Goal: Answer question/provide support

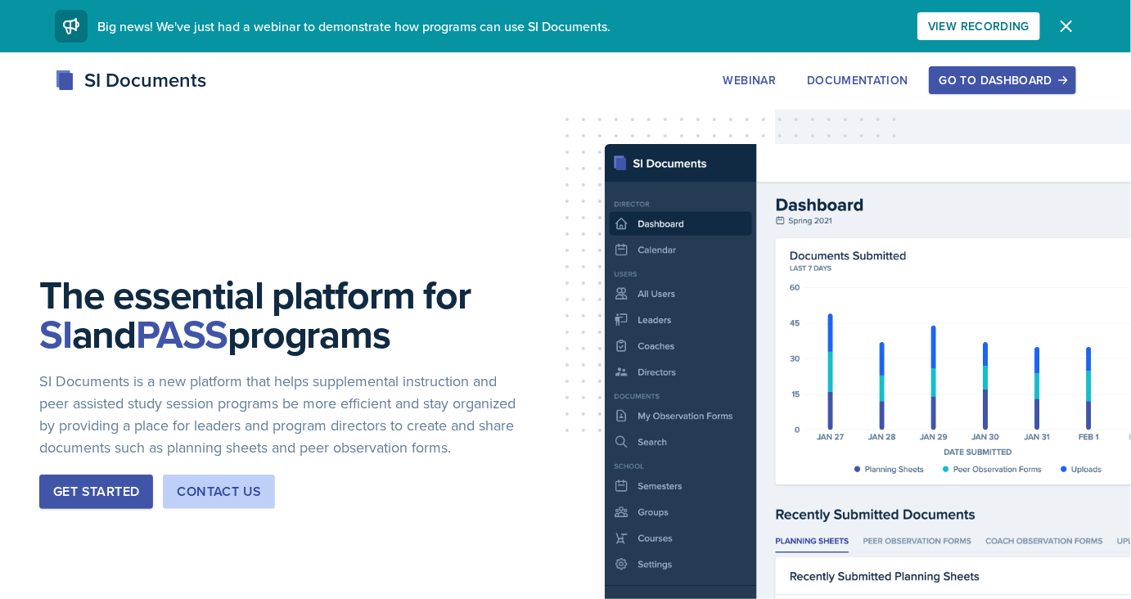
click at [958, 63] on div "The essential platform for SI and PASS programs SI Documents is a new platform …" at bounding box center [565, 404] width 1131 height 705
click at [958, 68] on button "Go to Dashboard" at bounding box center [1002, 80] width 147 height 28
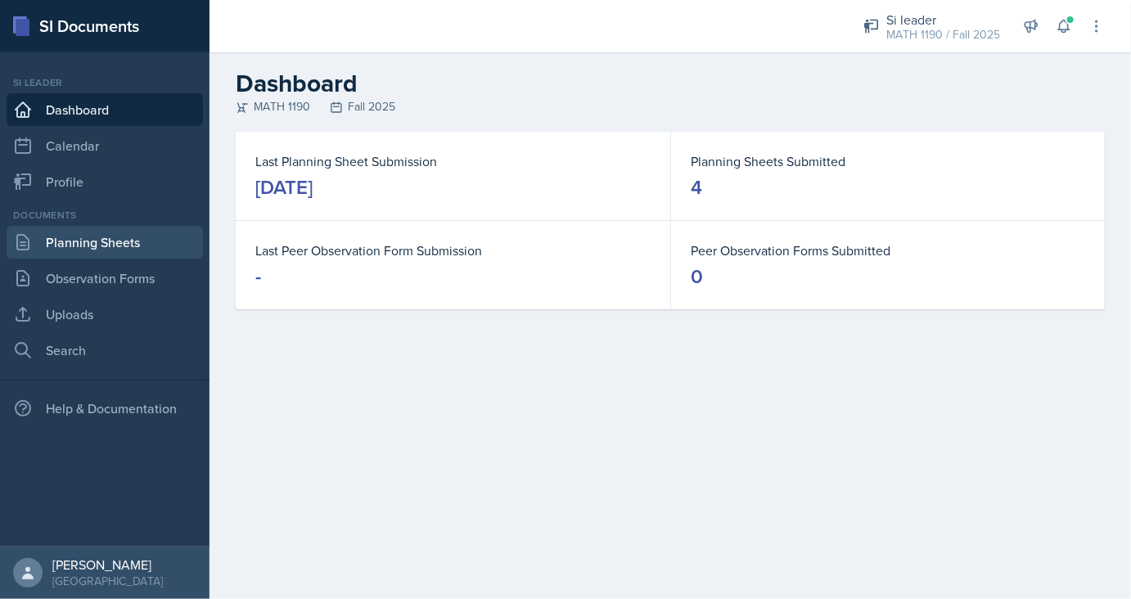
click at [110, 232] on link "Planning Sheets" at bounding box center [105, 242] width 196 height 33
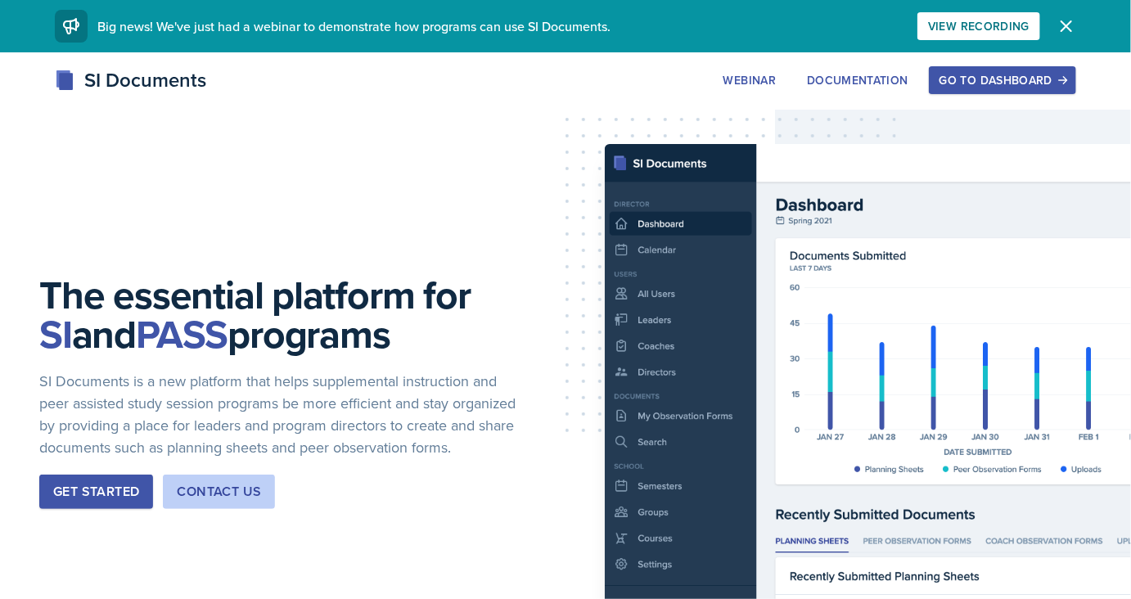
click at [974, 77] on div "Go to Dashboard" at bounding box center [1003, 80] width 126 height 13
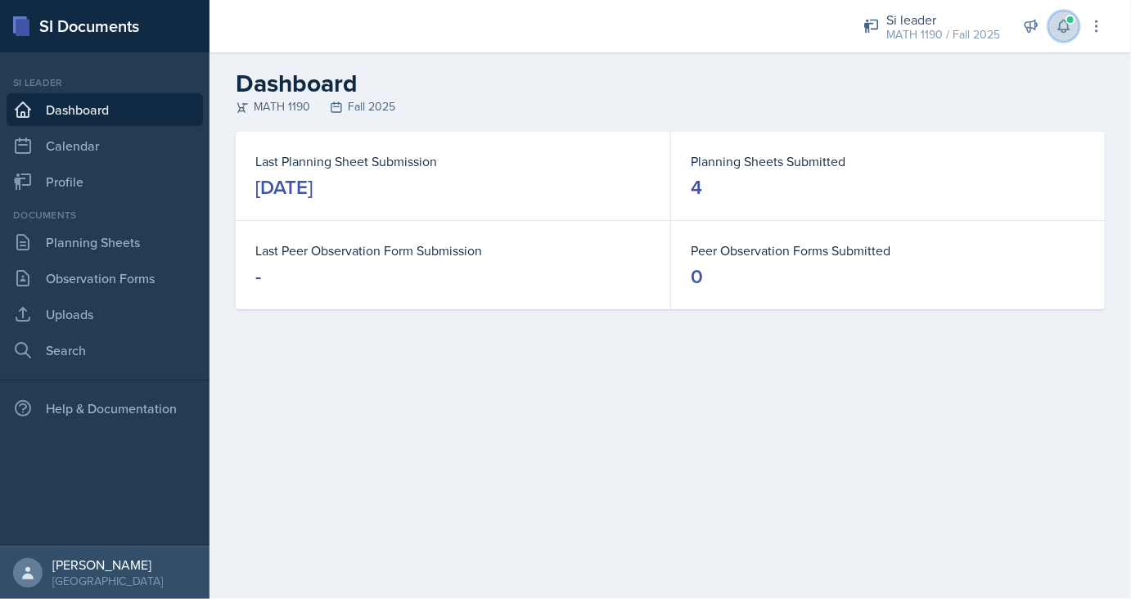
click at [1054, 28] on button at bounding box center [1063, 25] width 29 height 29
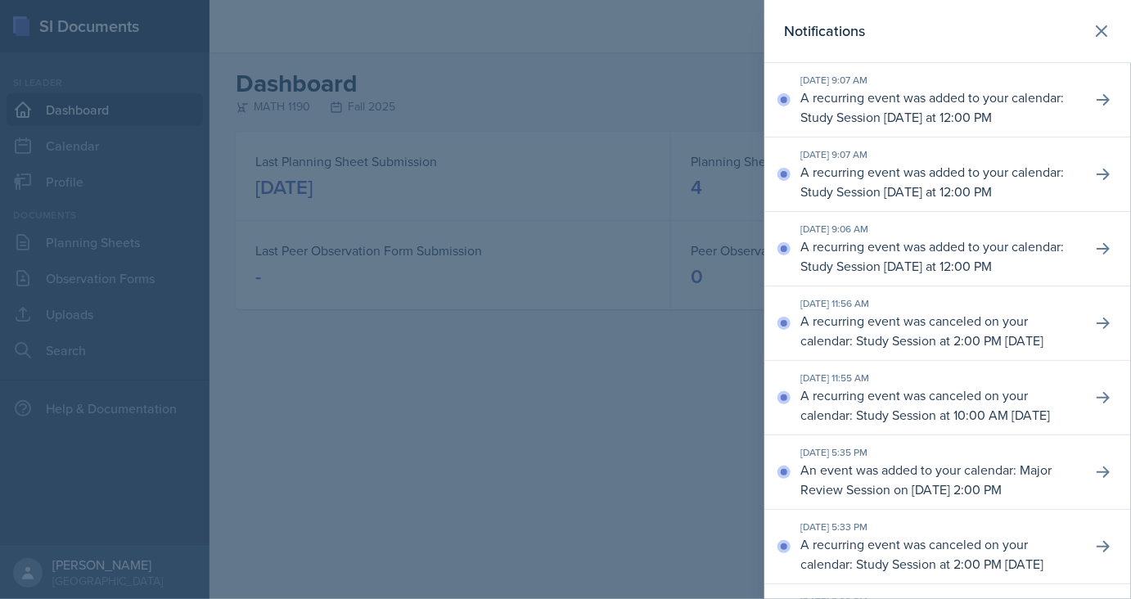
click at [689, 108] on div at bounding box center [565, 299] width 1131 height 599
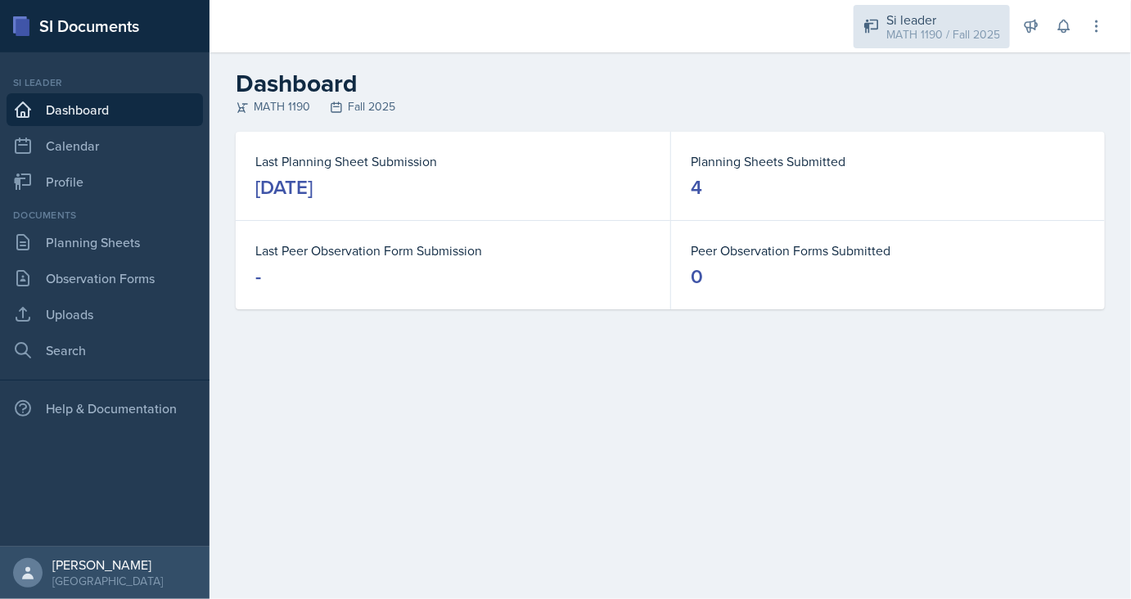
click at [982, 25] on div "Si leader" at bounding box center [943, 20] width 114 height 20
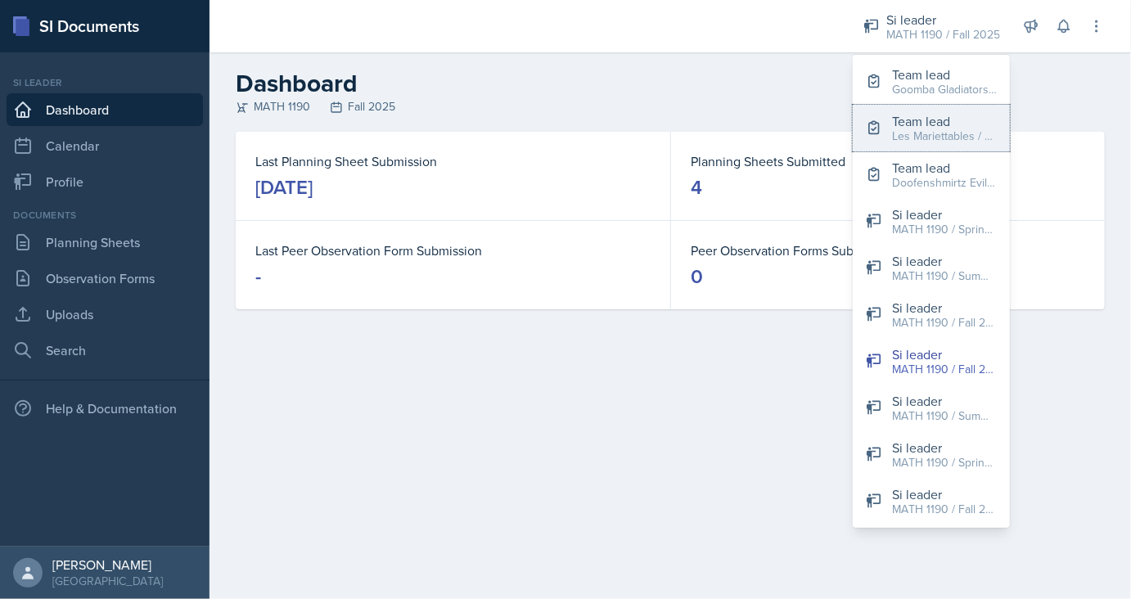
click at [947, 116] on div "Team lead" at bounding box center [944, 121] width 105 height 20
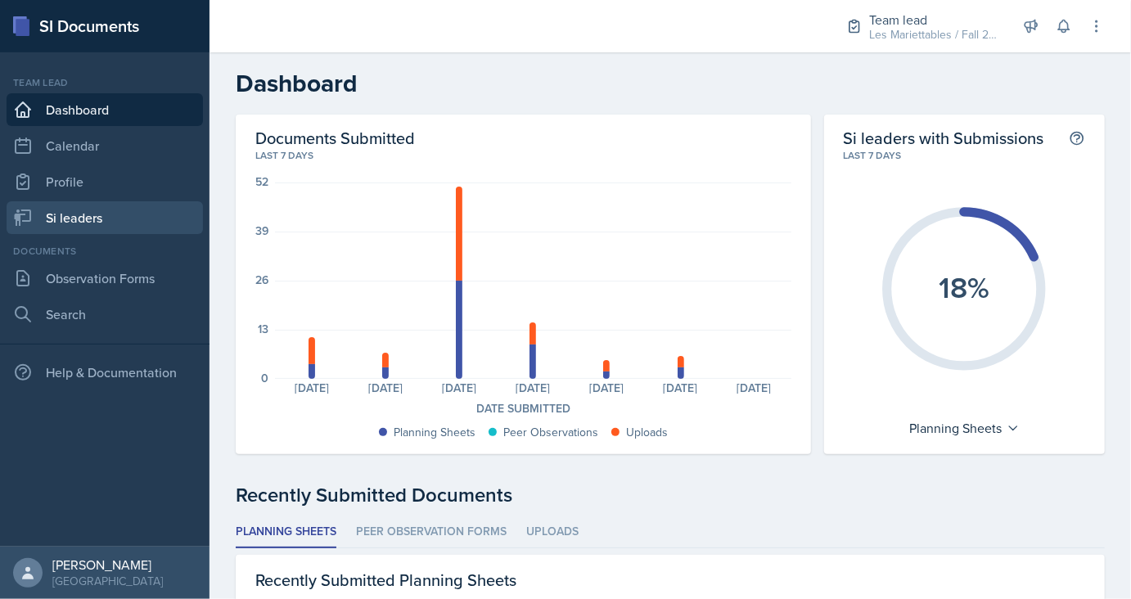
click at [87, 222] on link "Si leaders" at bounding box center [105, 217] width 196 height 33
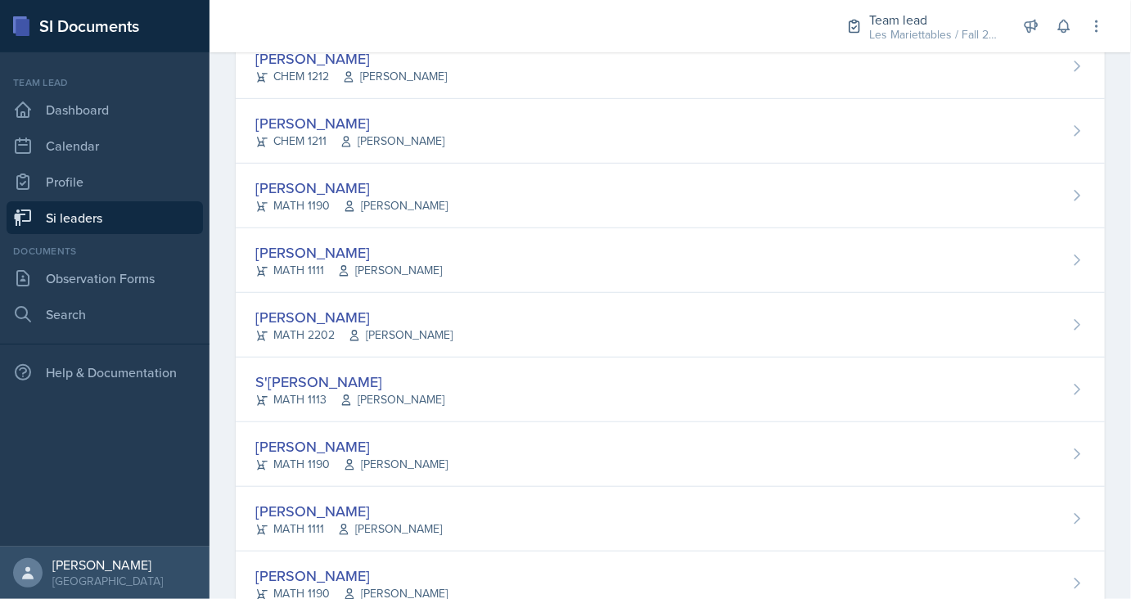
scroll to position [441, 0]
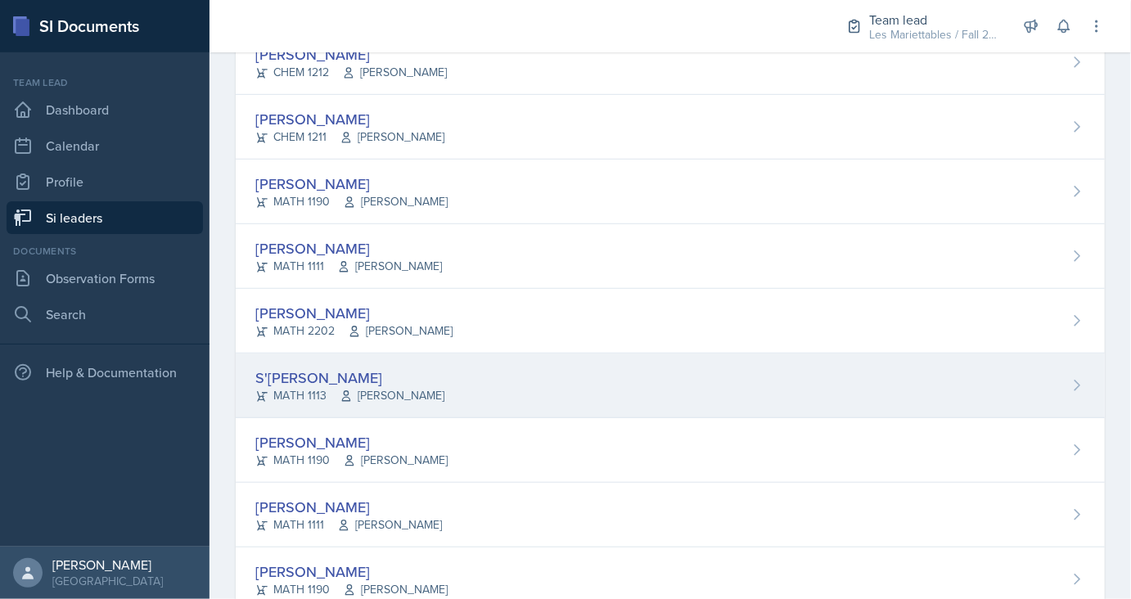
click at [316, 380] on div "S'dhari Hardy" at bounding box center [349, 378] width 189 height 22
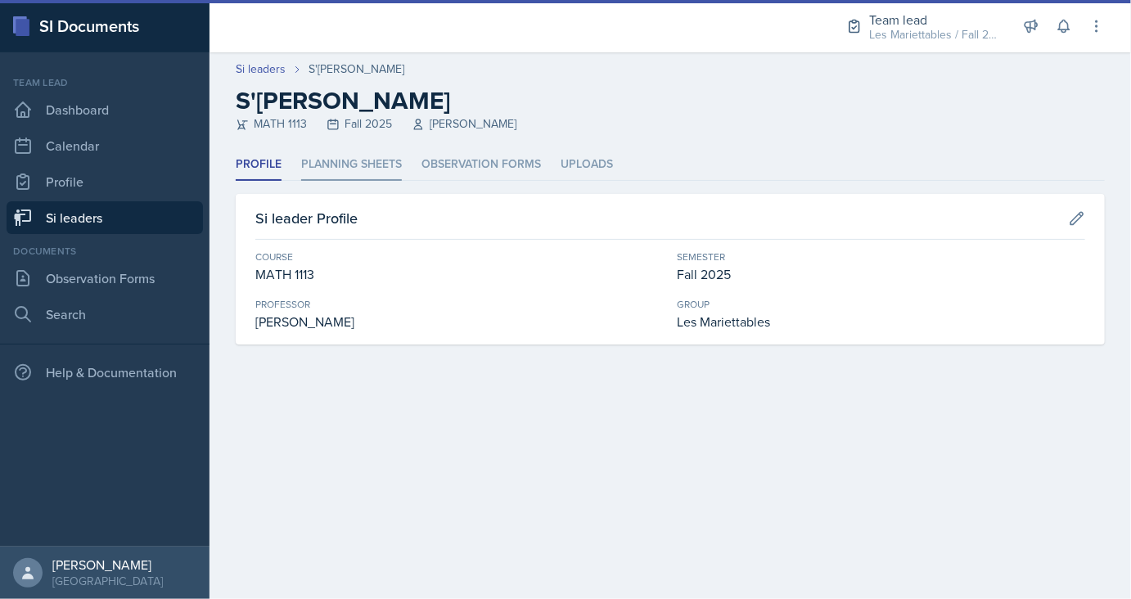
click at [352, 167] on li "Planning Sheets" at bounding box center [351, 165] width 101 height 32
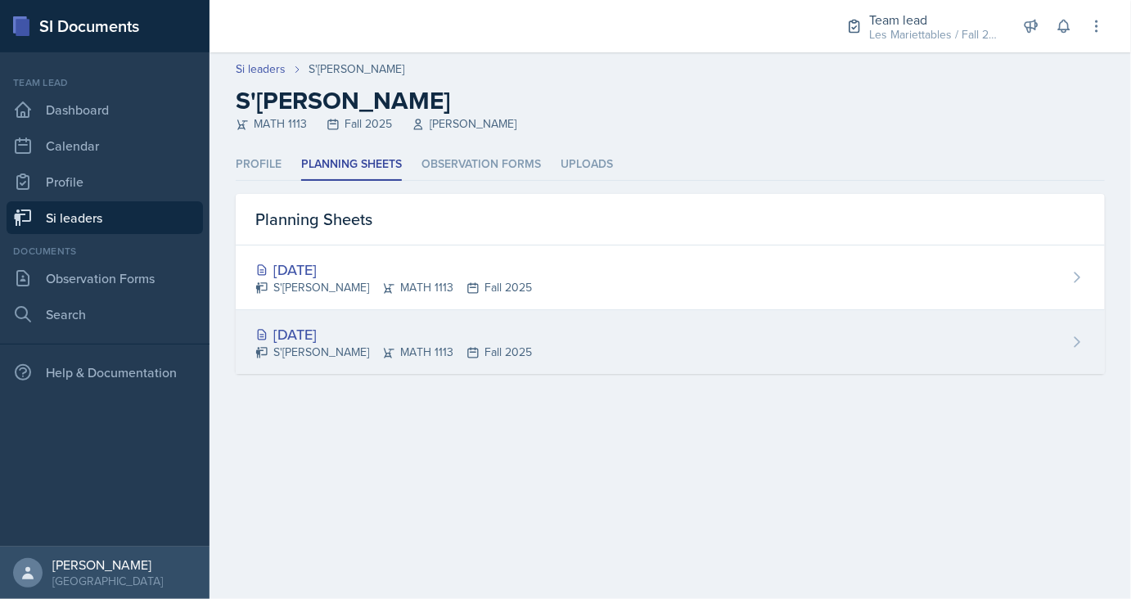
click at [318, 332] on div "Aug 26th, 2025" at bounding box center [393, 334] width 277 height 22
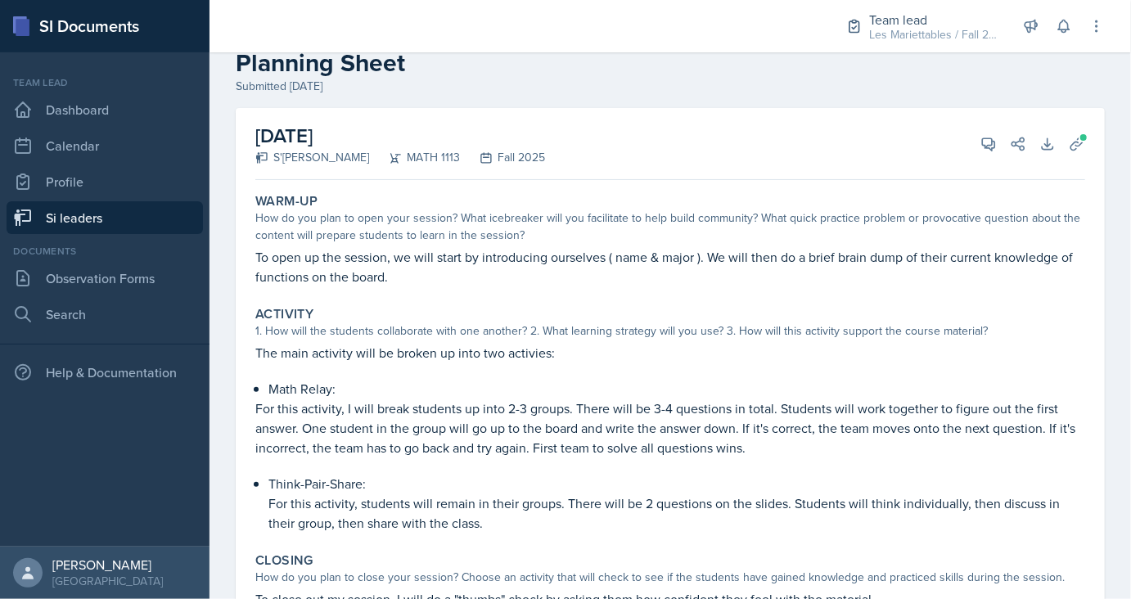
scroll to position [36, 0]
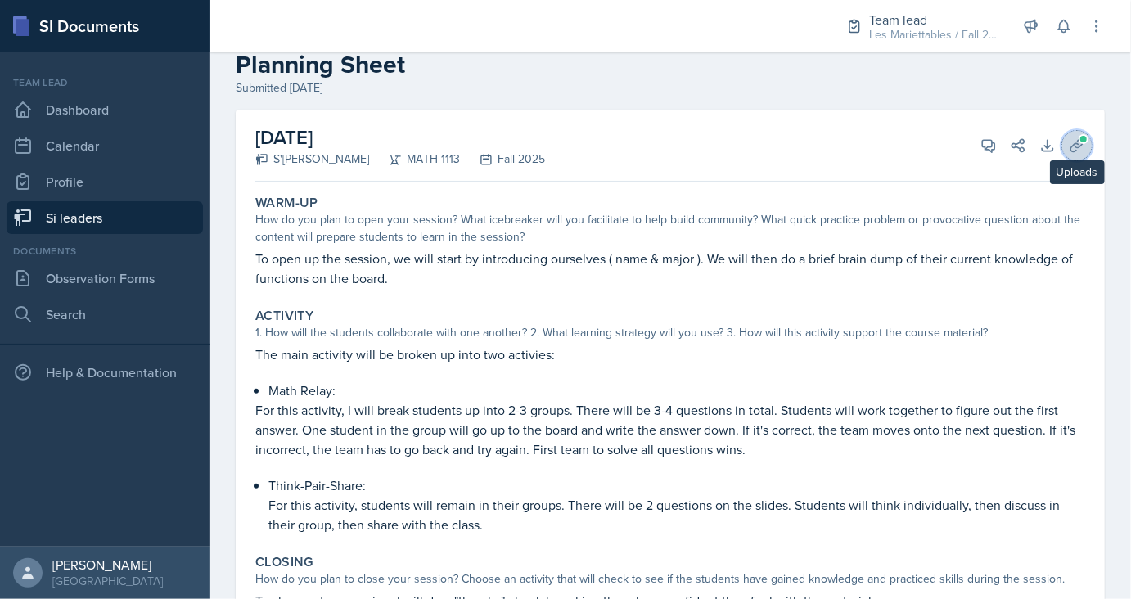
click at [1069, 149] on button "Uploads" at bounding box center [1076, 145] width 29 height 29
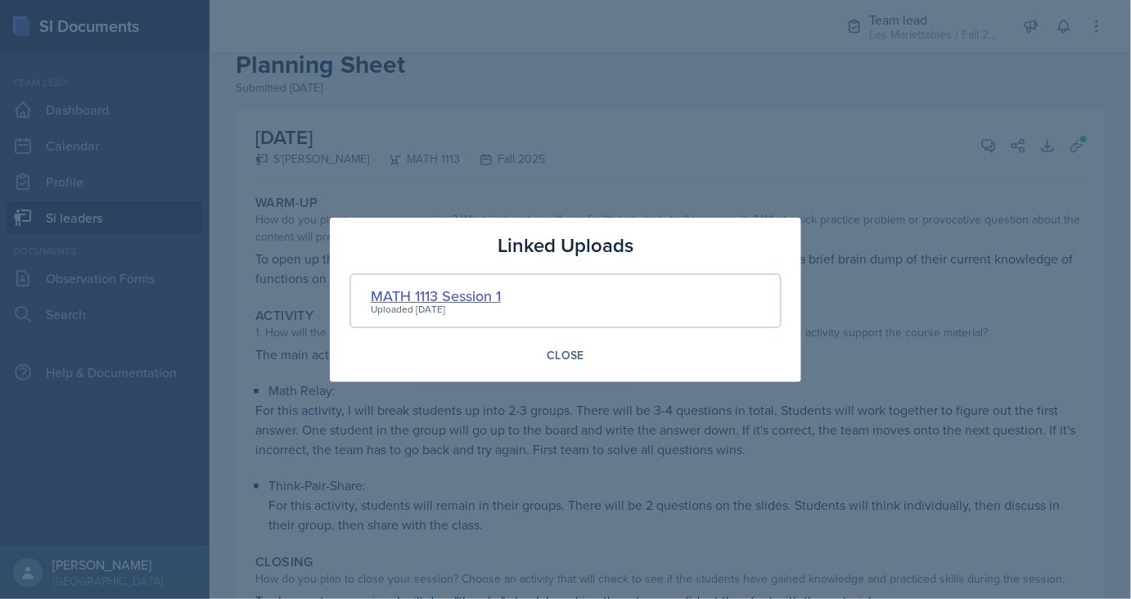
click at [484, 288] on div "MATH 1113 Session 1" at bounding box center [436, 296] width 130 height 22
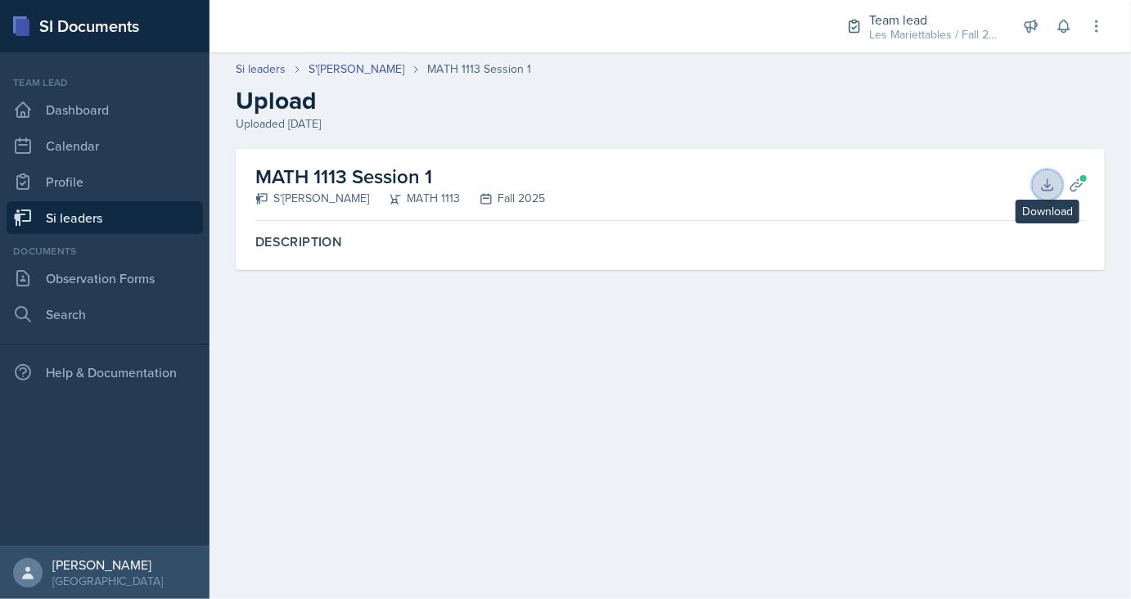
click at [1054, 183] on icon at bounding box center [1047, 185] width 16 height 16
click at [354, 67] on link "S'dhari Hardy" at bounding box center [357, 69] width 96 height 17
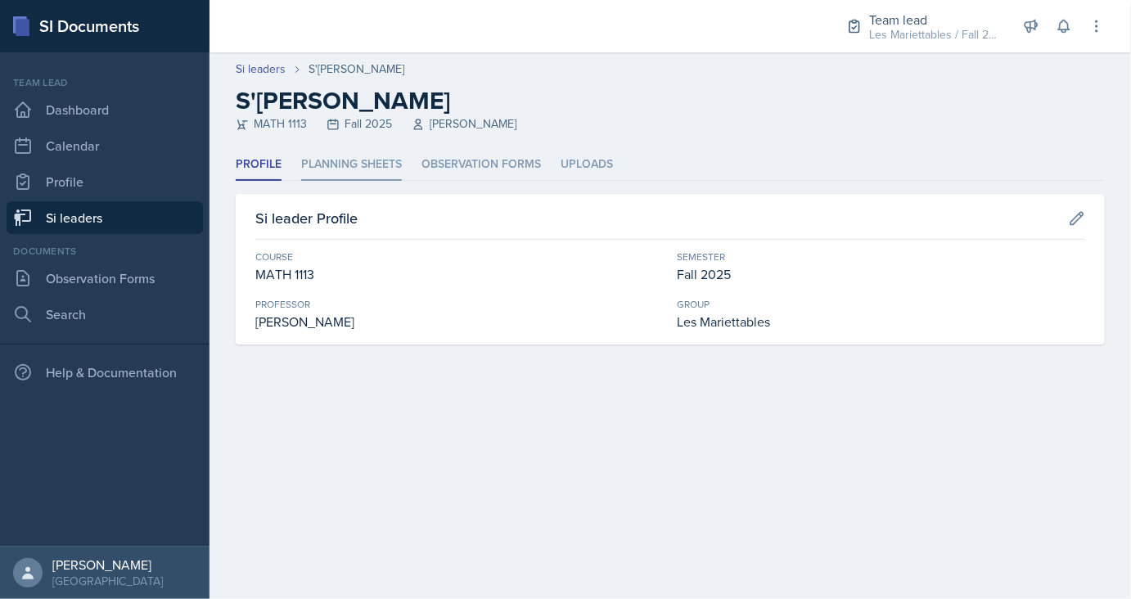
click at [382, 160] on li "Planning Sheets" at bounding box center [351, 165] width 101 height 32
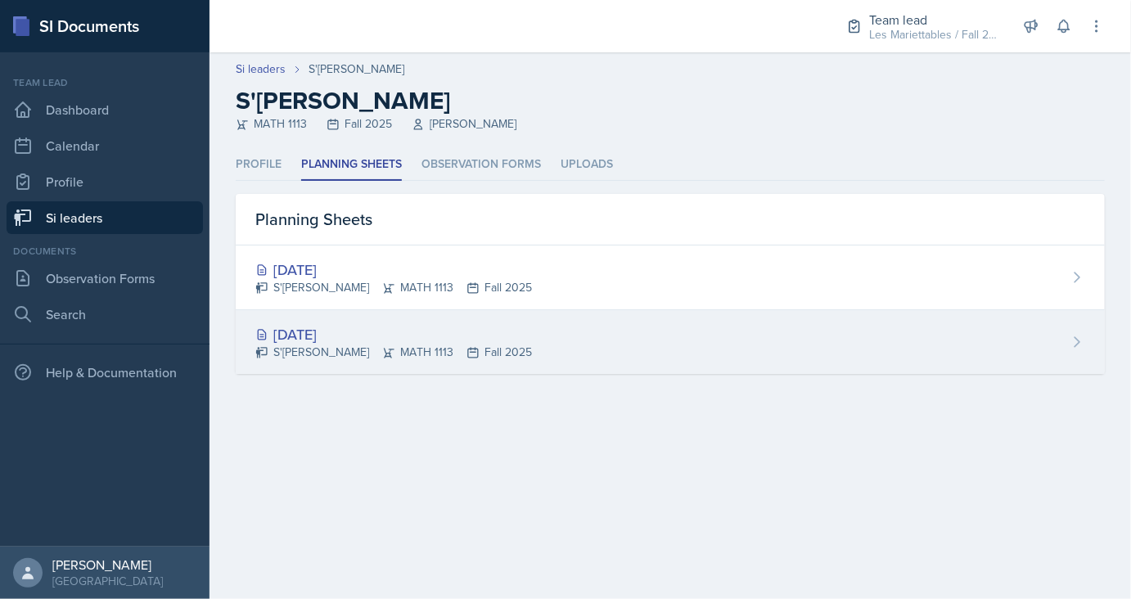
click at [329, 329] on div "Aug 26th, 2025" at bounding box center [393, 334] width 277 height 22
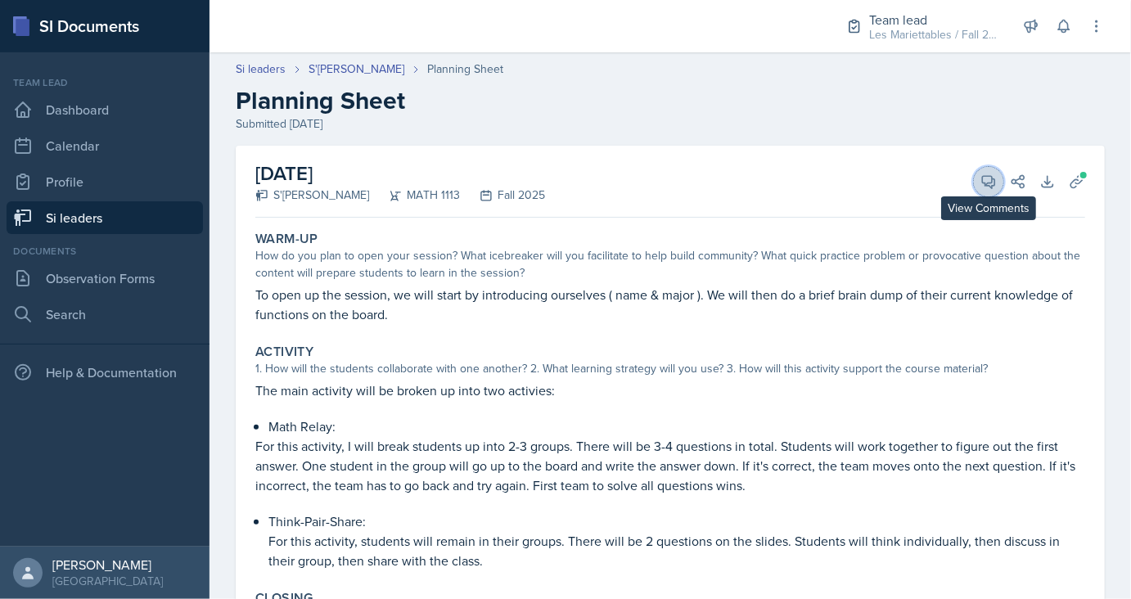
click at [989, 187] on icon at bounding box center [988, 181] width 16 height 16
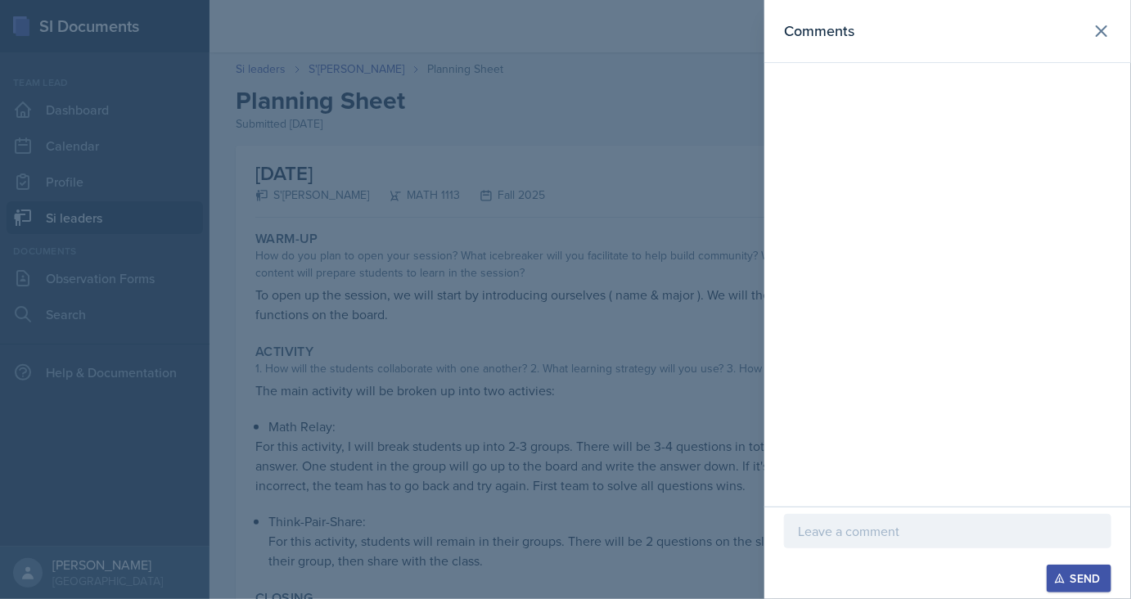
click at [845, 519] on div at bounding box center [947, 531] width 327 height 34
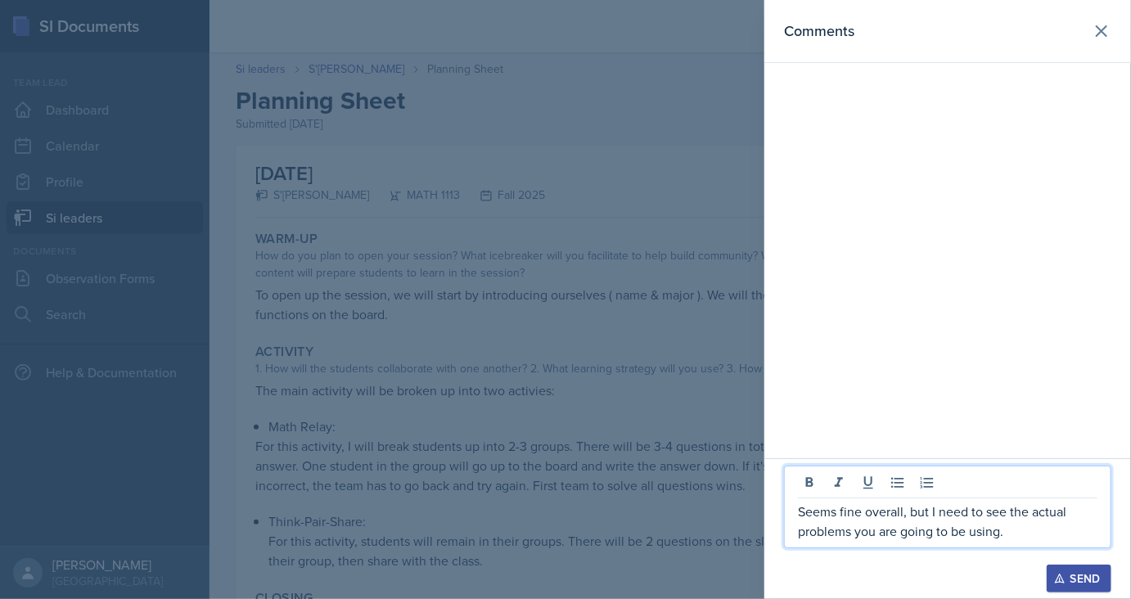
click at [903, 514] on p "Seems fine overall, but I need to see the actual problems you are going to be u…" at bounding box center [948, 521] width 300 height 39
click at [962, 538] on p "Seems fine, but I need to see the actual problems you are going to be using." at bounding box center [948, 521] width 300 height 39
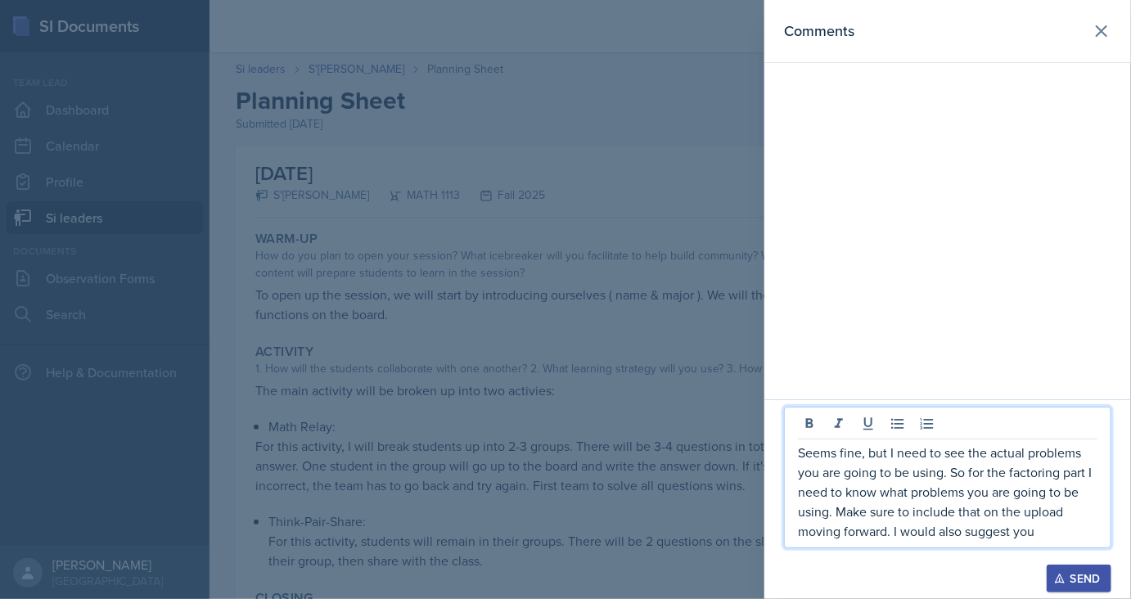
click at [892, 533] on p "Seems fine, but I need to see the actual problems you are going to be using. So…" at bounding box center [948, 492] width 300 height 98
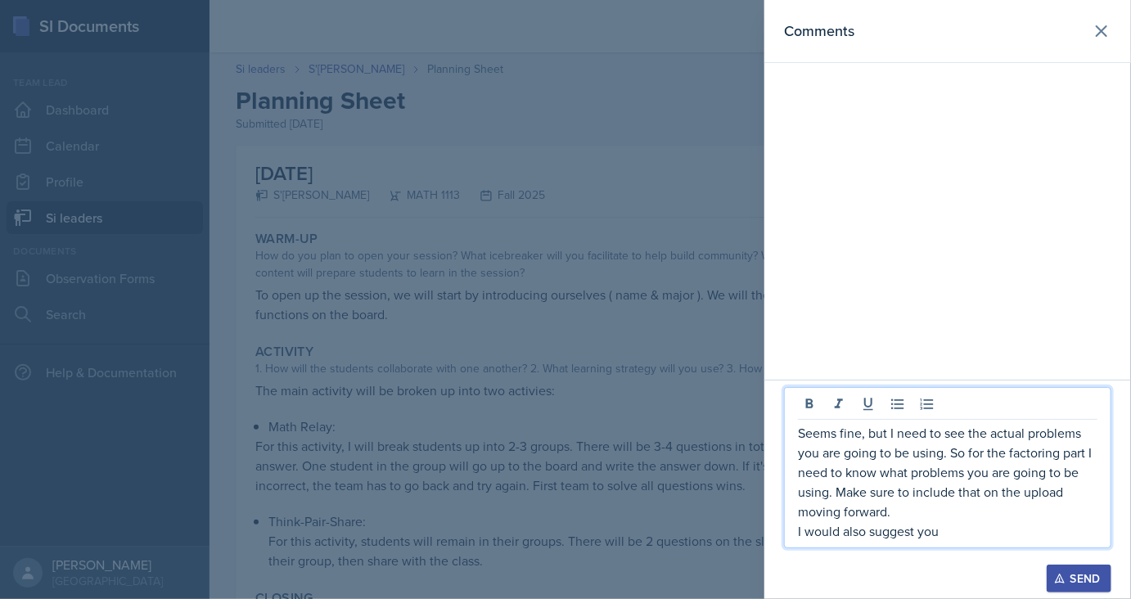
click at [959, 539] on p "I would also suggest you" at bounding box center [948, 531] width 300 height 20
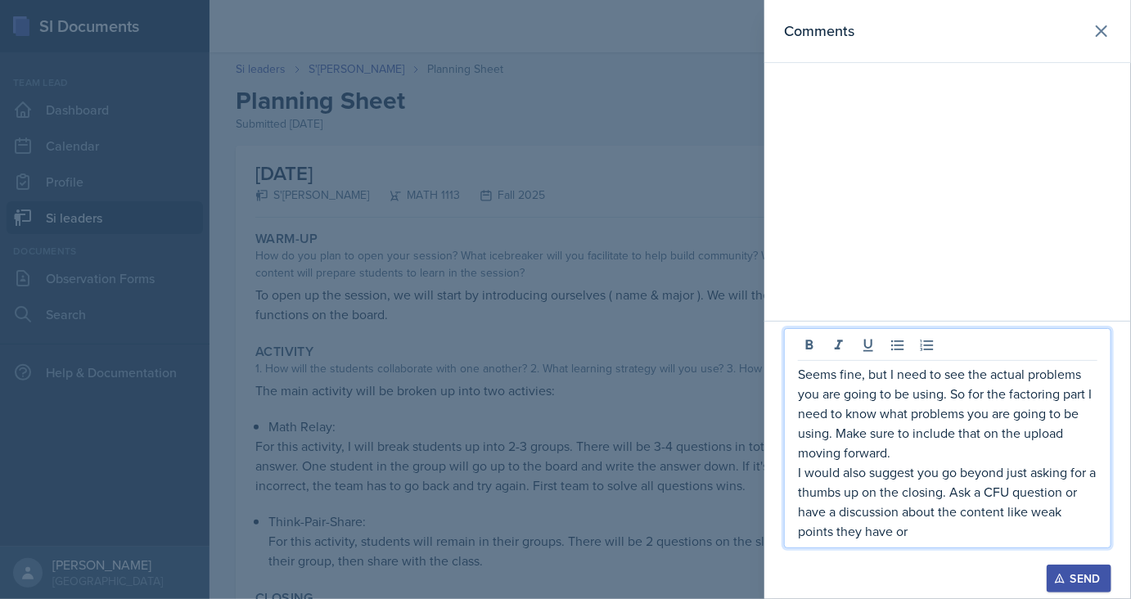
click at [956, 534] on p "I would also suggest you go beyond just asking for a thumbs up on the closing. …" at bounding box center [948, 501] width 300 height 79
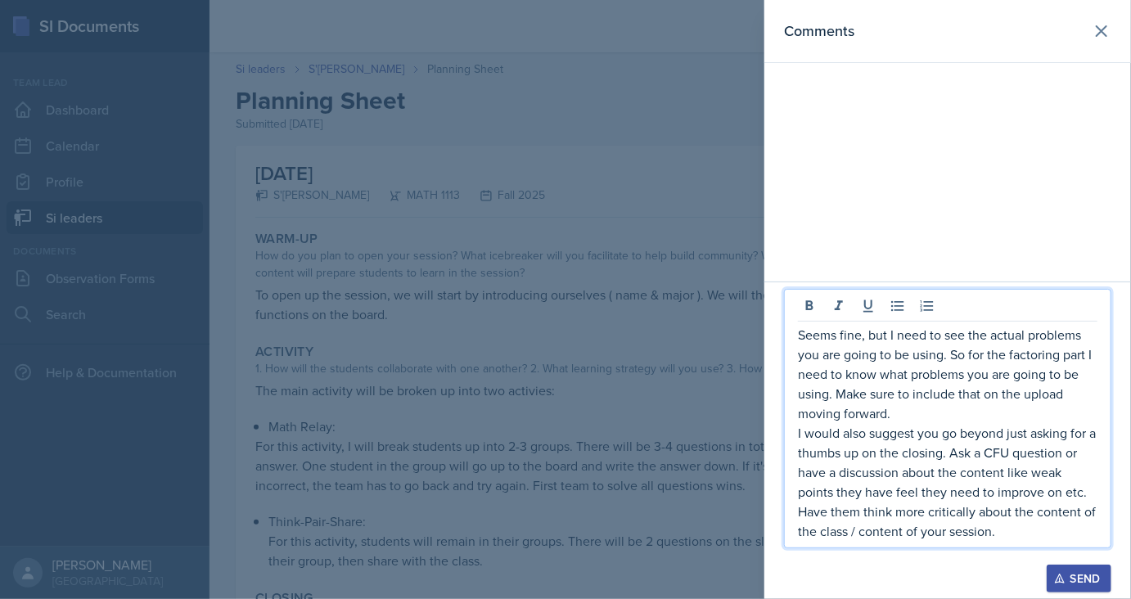
click at [1067, 578] on div "Send" at bounding box center [1078, 578] width 43 height 13
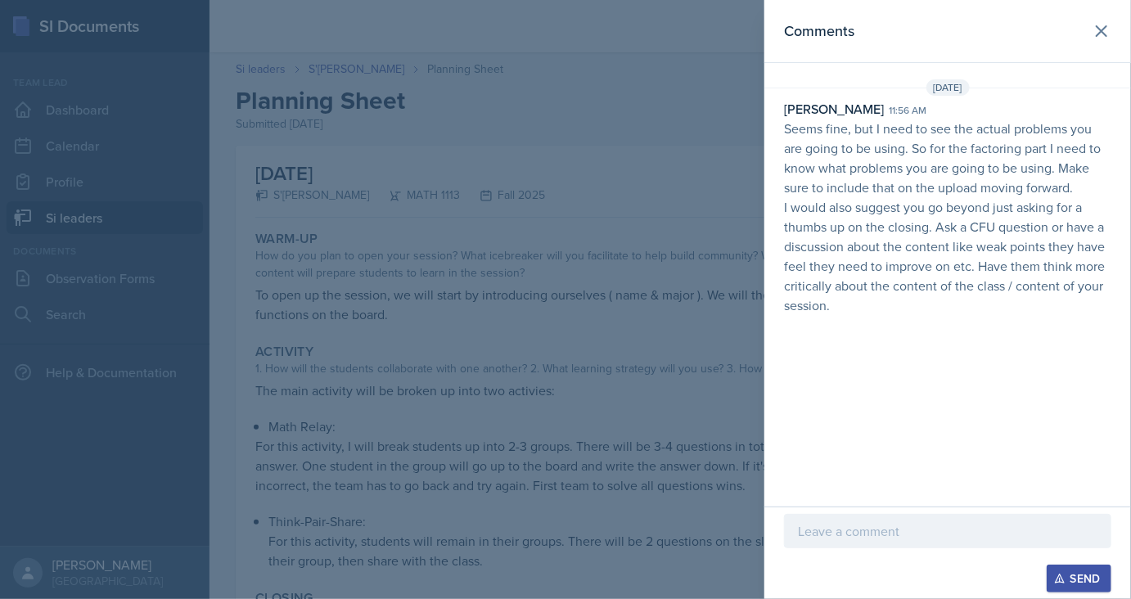
click at [421, 364] on div at bounding box center [565, 299] width 1131 height 599
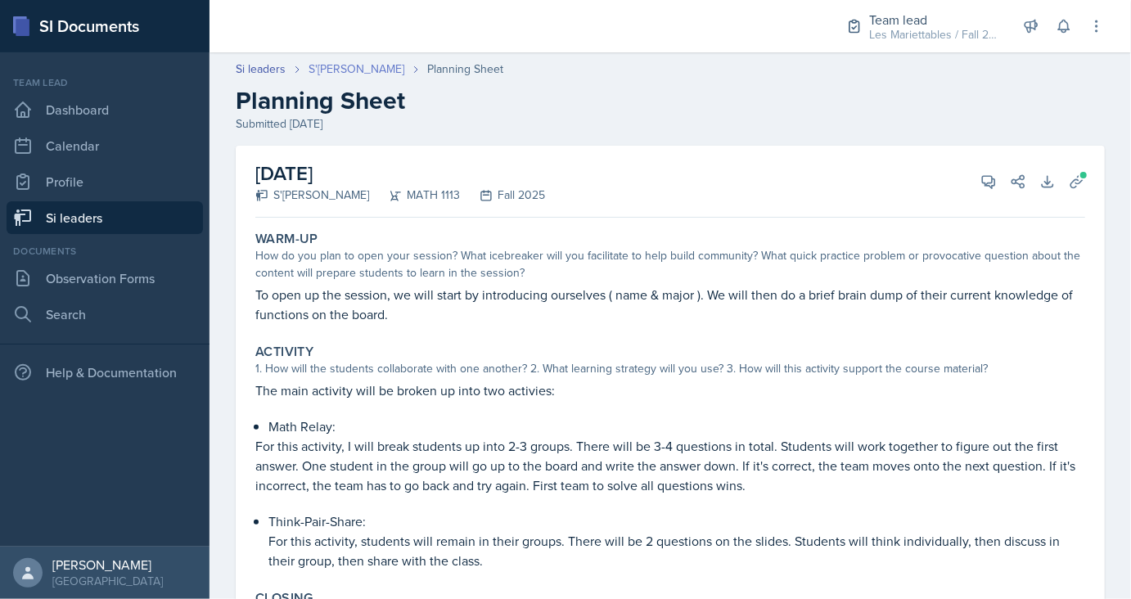
click at [325, 69] on link "S'dhari Hardy" at bounding box center [357, 69] width 96 height 17
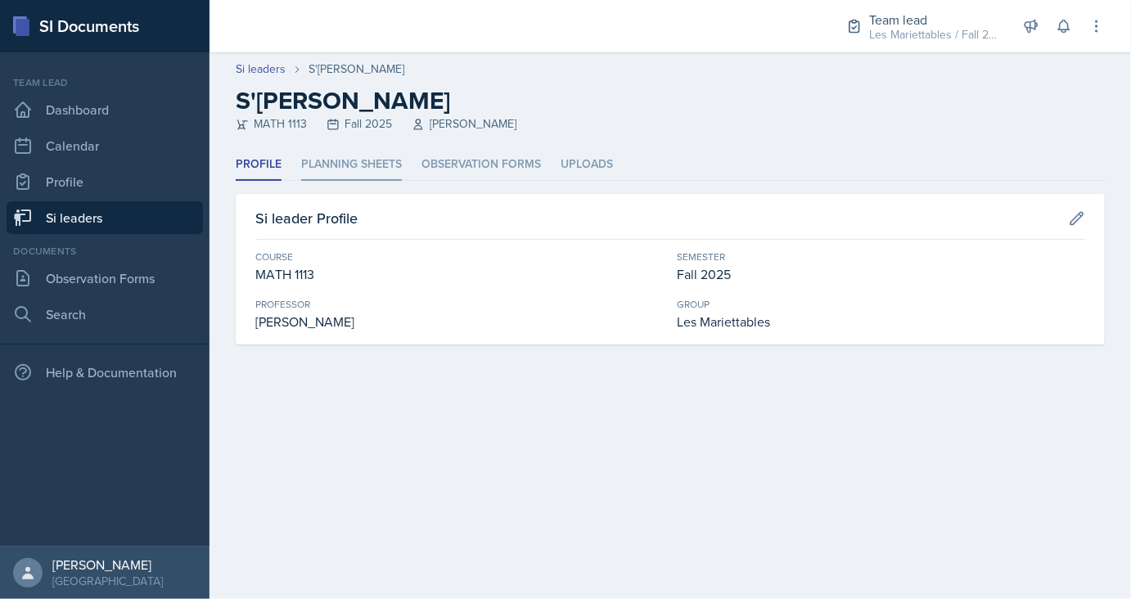
click at [342, 177] on li "Planning Sheets" at bounding box center [351, 165] width 101 height 32
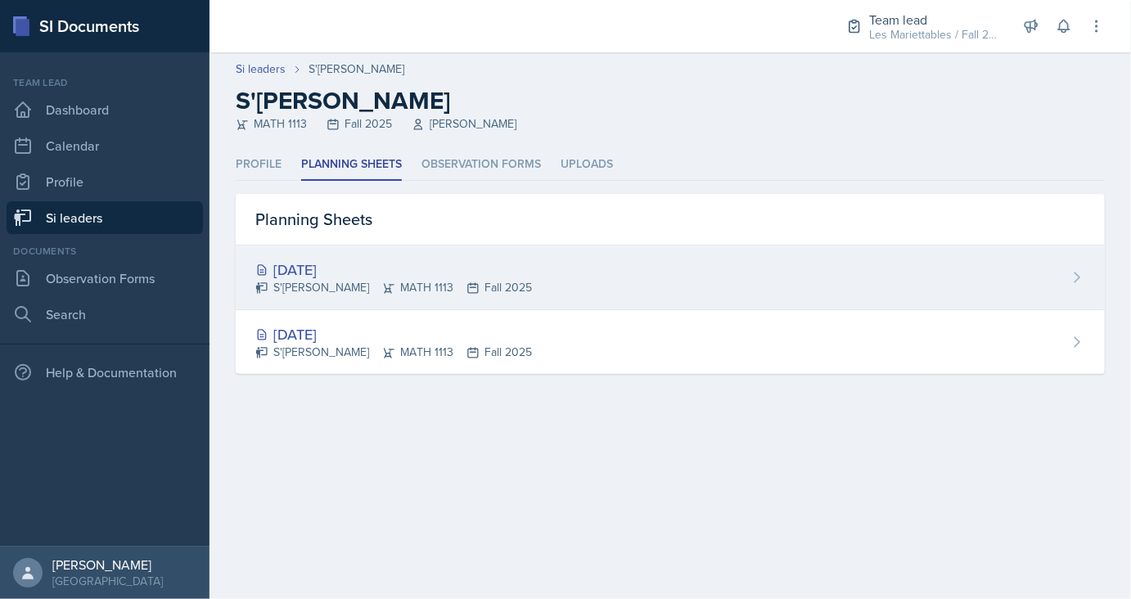
click at [322, 265] on div "Aug 28th, 2025" at bounding box center [393, 270] width 277 height 22
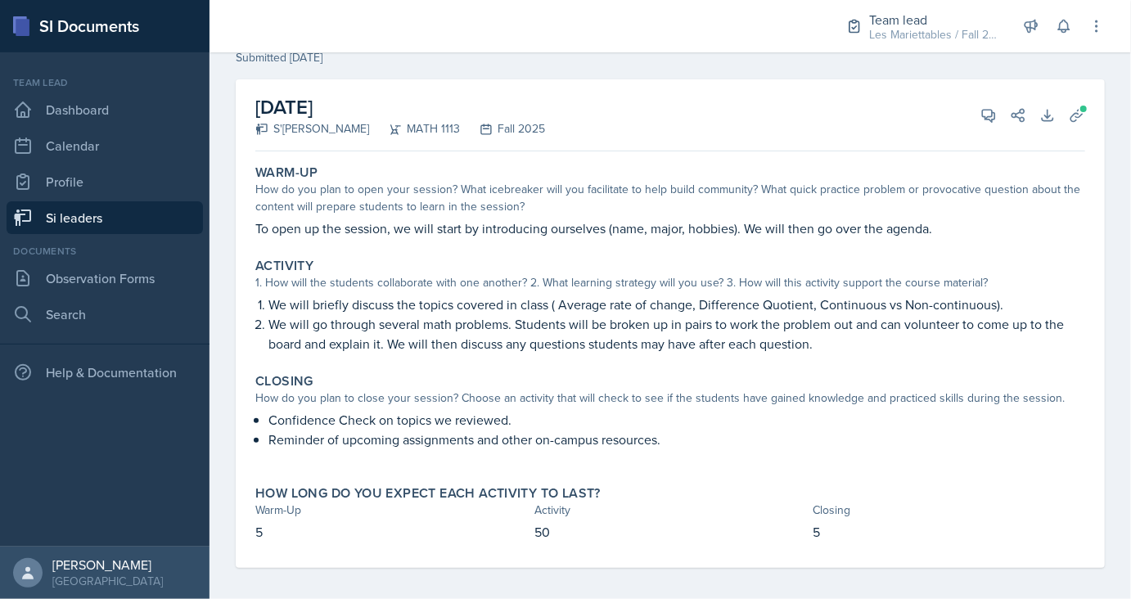
scroll to position [74, 0]
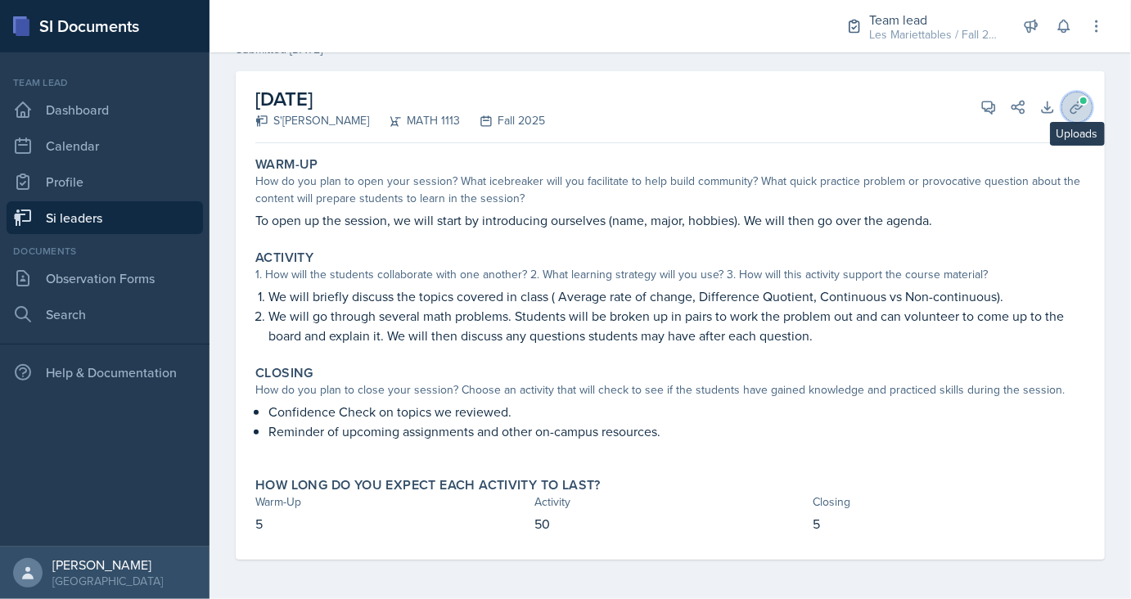
click at [1067, 106] on button "Uploads" at bounding box center [1076, 106] width 29 height 29
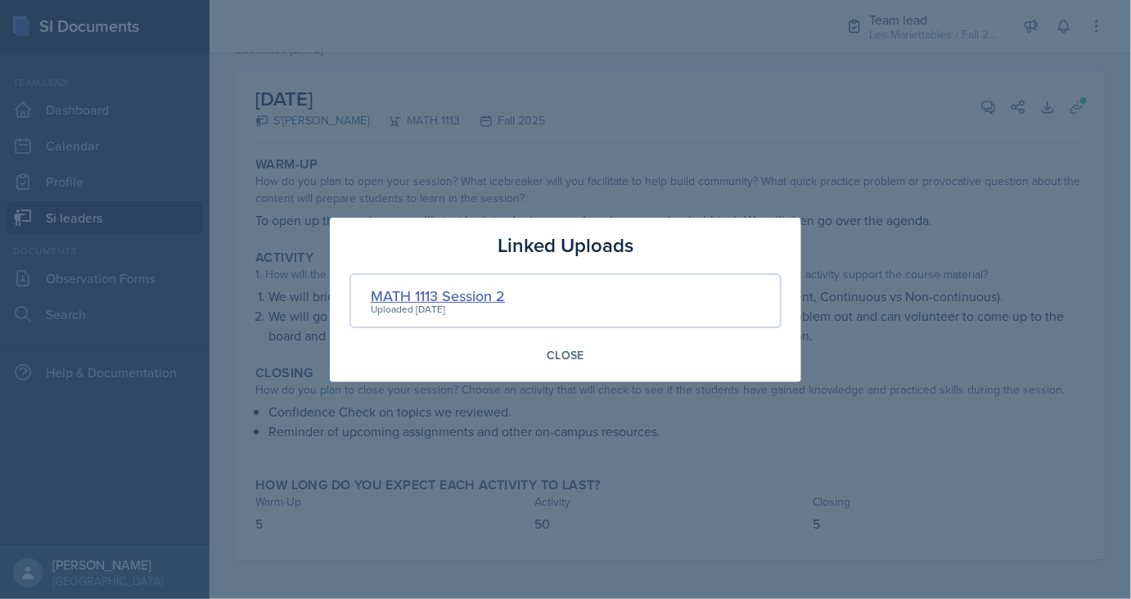
click at [493, 294] on div "MATH 1113 Session 2" at bounding box center [438, 296] width 134 height 22
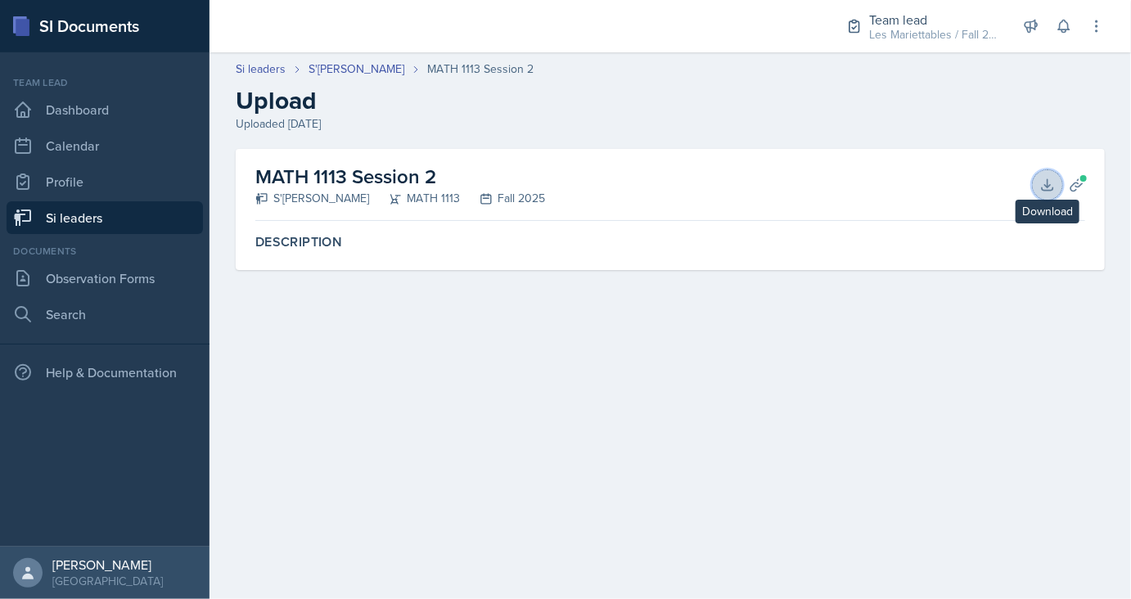
click at [1044, 185] on icon at bounding box center [1047, 185] width 16 height 16
click at [349, 73] on link "S'dhari Hardy" at bounding box center [357, 69] width 96 height 17
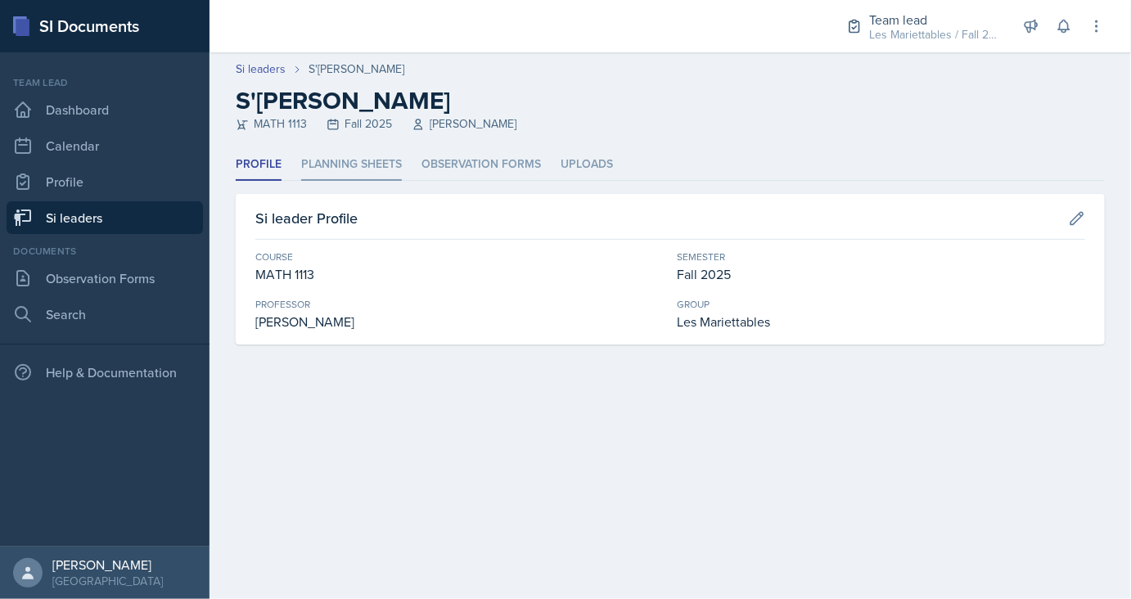
click at [387, 155] on li "Planning Sheets" at bounding box center [351, 165] width 101 height 32
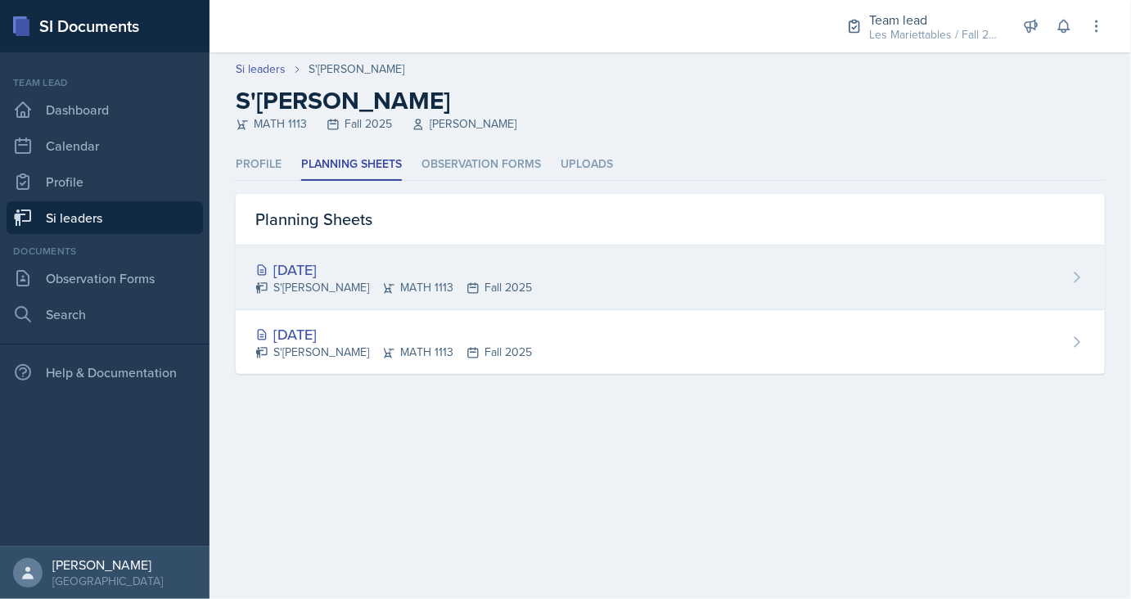
click at [334, 269] on div "Aug 28th, 2025" at bounding box center [393, 270] width 277 height 22
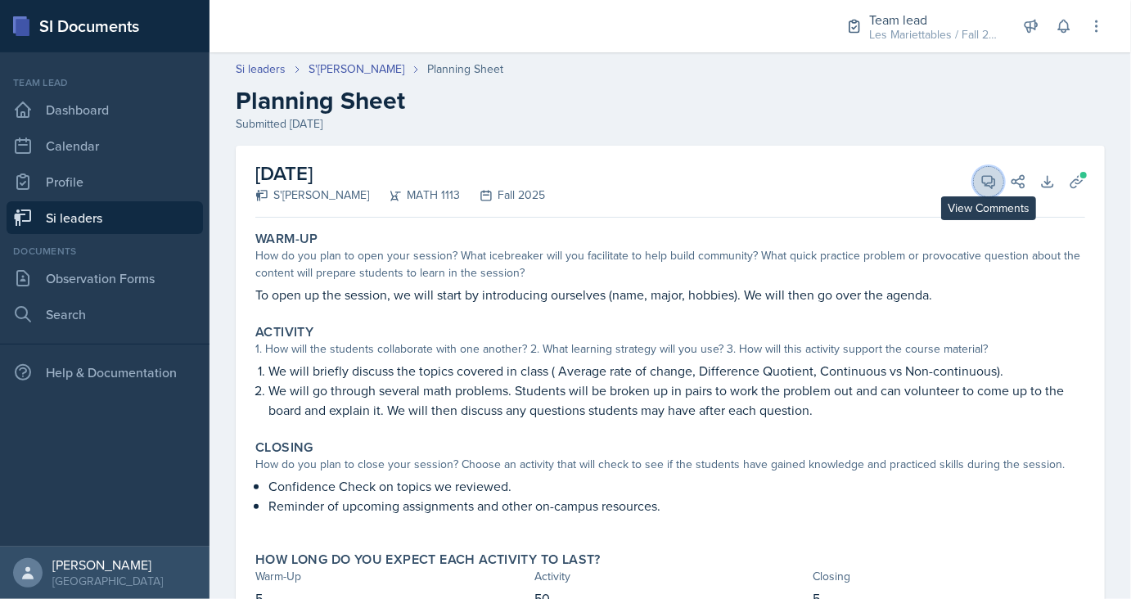
click at [987, 191] on button "View Comments" at bounding box center [988, 181] width 29 height 29
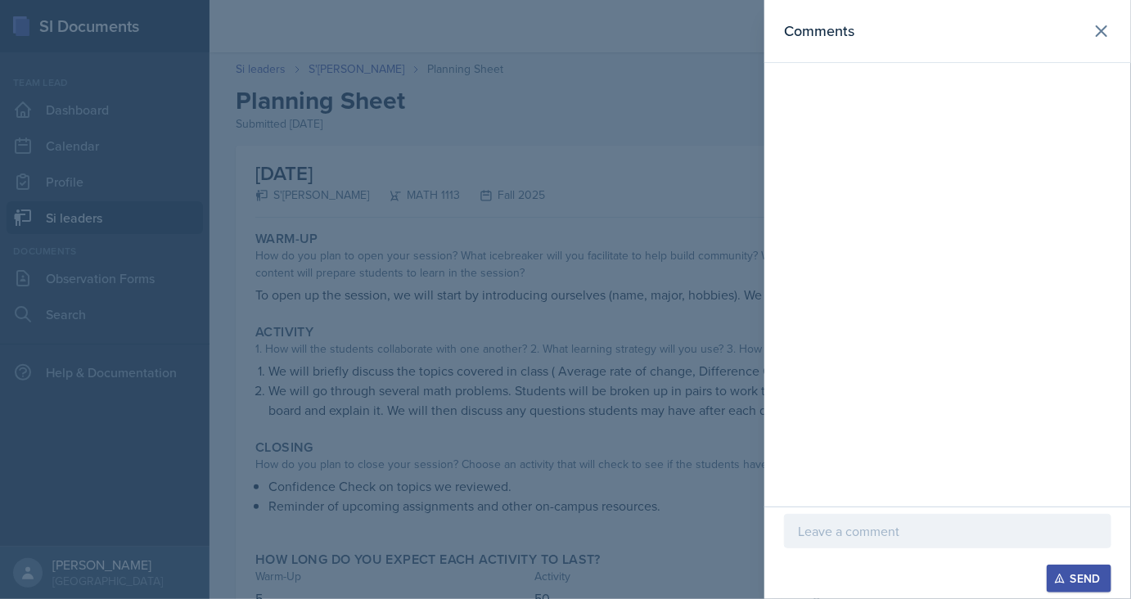
click at [832, 518] on div at bounding box center [947, 531] width 327 height 34
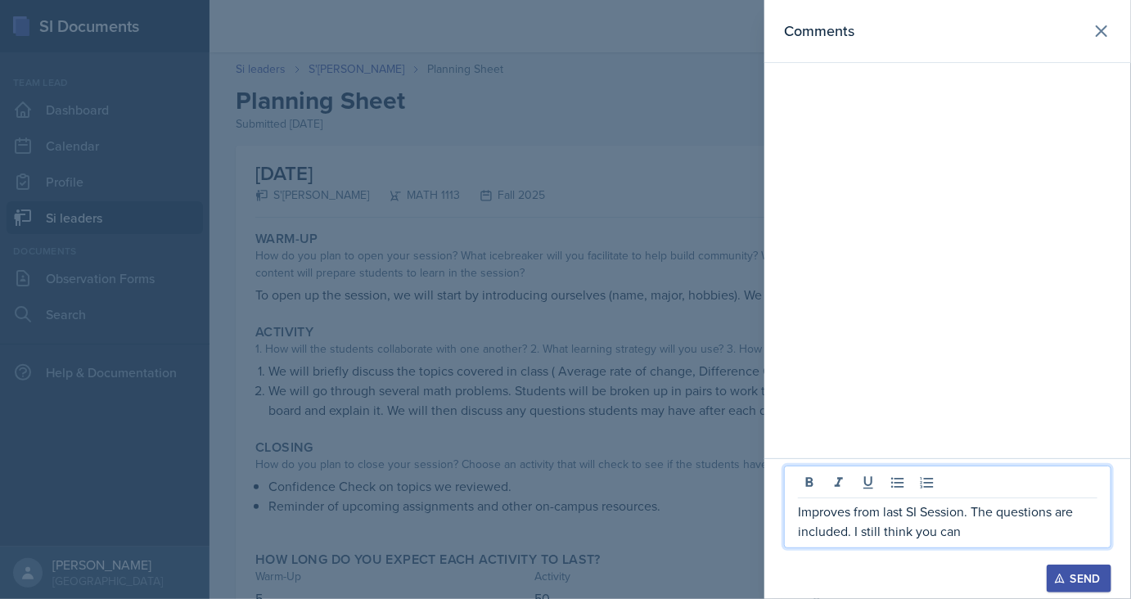
drag, startPoint x: 967, startPoint y: 534, endPoint x: 853, endPoint y: 553, distance: 115.3
click at [853, 548] on div "Improves from last SI Session. The questions are included. I still think you can" at bounding box center [947, 507] width 327 height 83
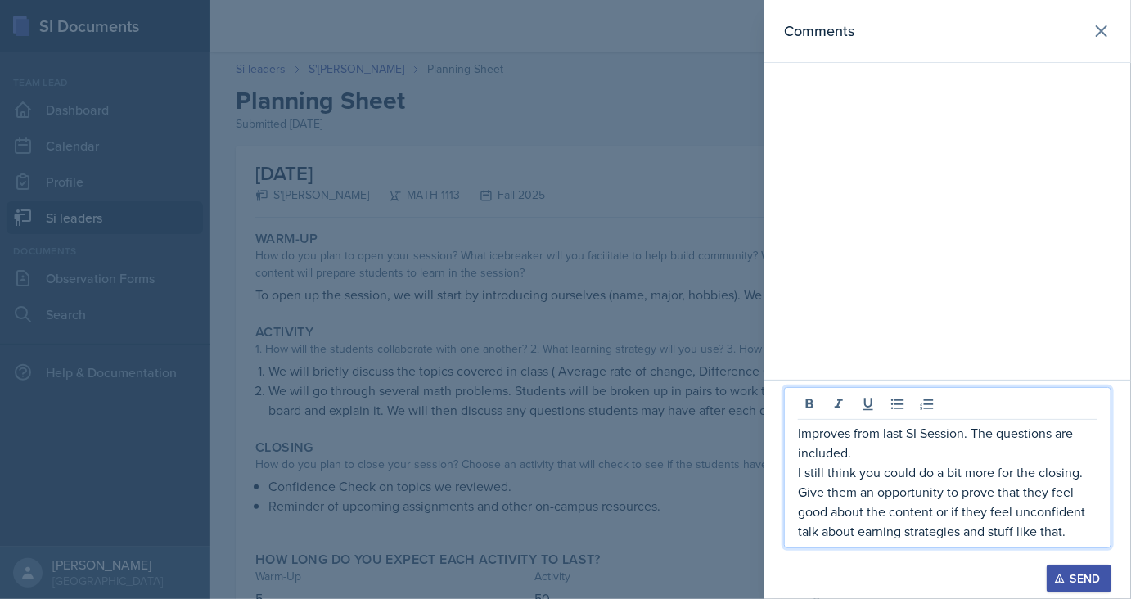
click at [1058, 511] on p "I still think you could do a bit more for the closing. Give them an opportunity…" at bounding box center [948, 501] width 300 height 79
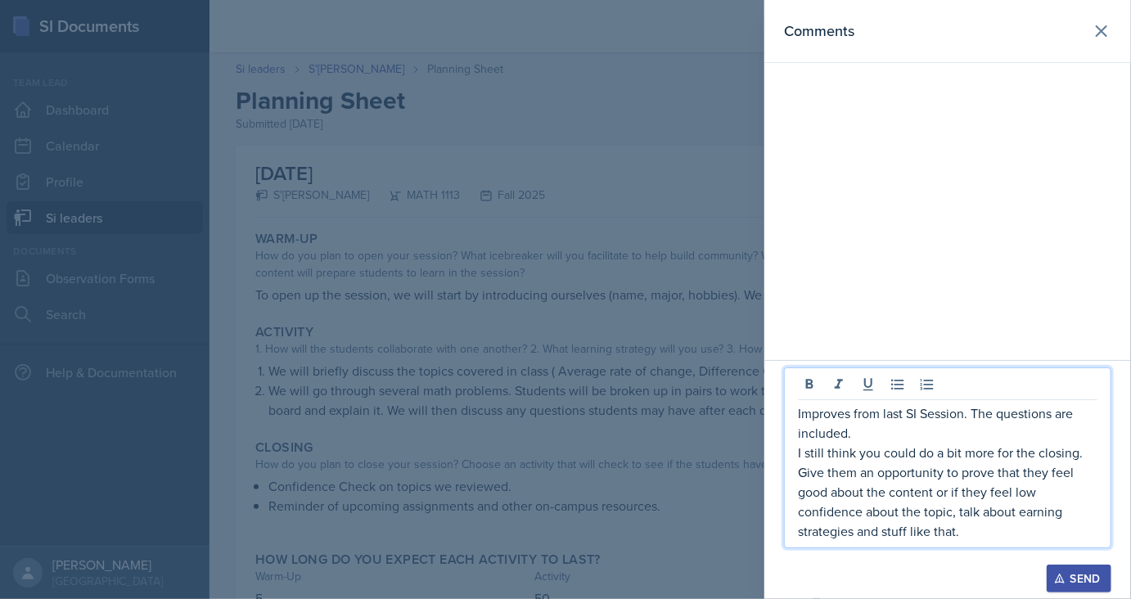
click at [1021, 516] on p "I still think you could do a bit more for the closing. Give them an opportunity…" at bounding box center [948, 492] width 300 height 98
click at [958, 532] on p "I still think you could do a bit more for the closing. Give them an opportunity…" at bounding box center [948, 492] width 300 height 98
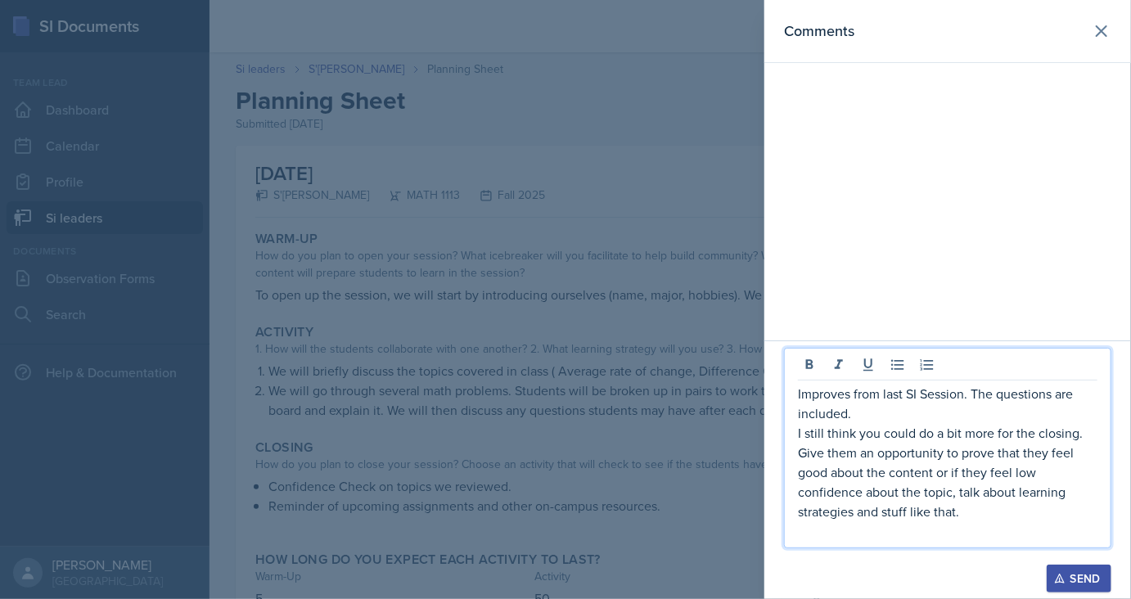
click at [1083, 581] on div "Send" at bounding box center [1078, 578] width 43 height 13
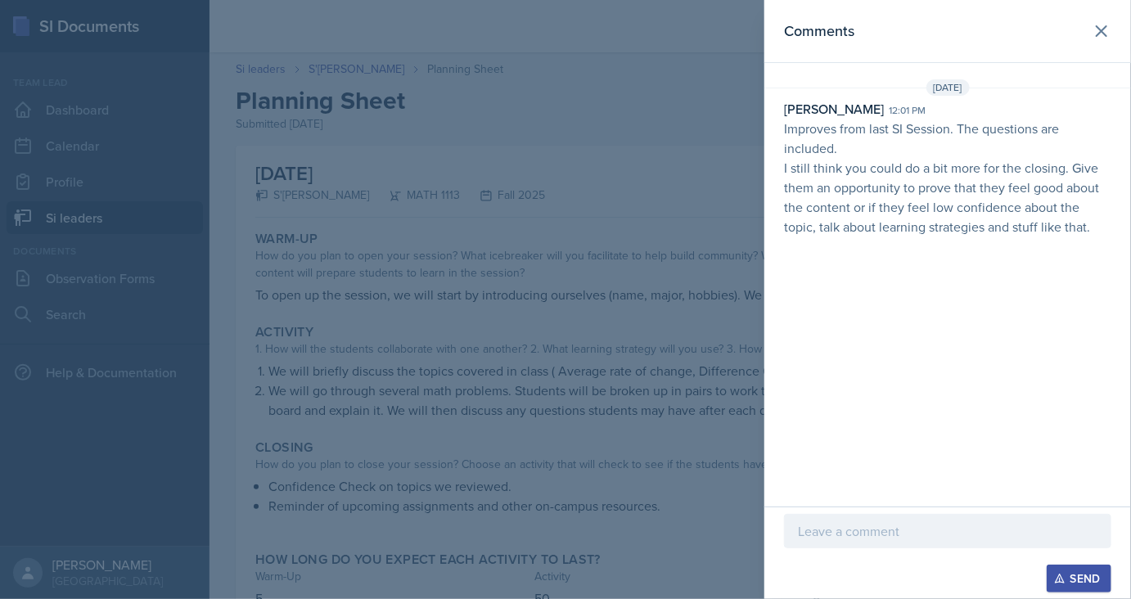
click at [349, 65] on div at bounding box center [565, 299] width 1131 height 599
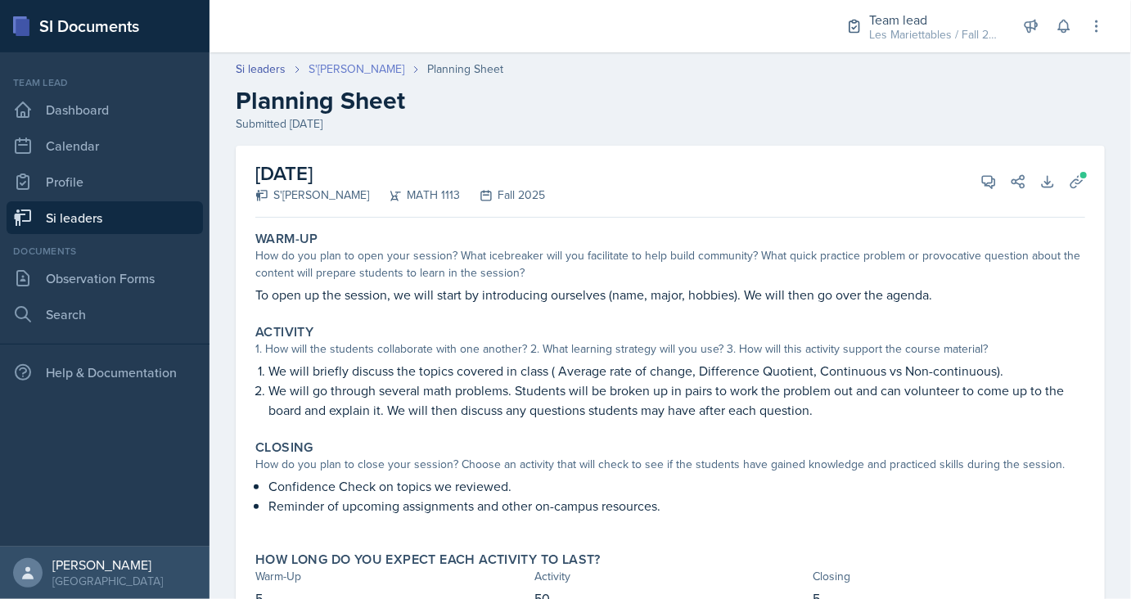
click at [342, 71] on link "S'dhari Hardy" at bounding box center [357, 69] width 96 height 17
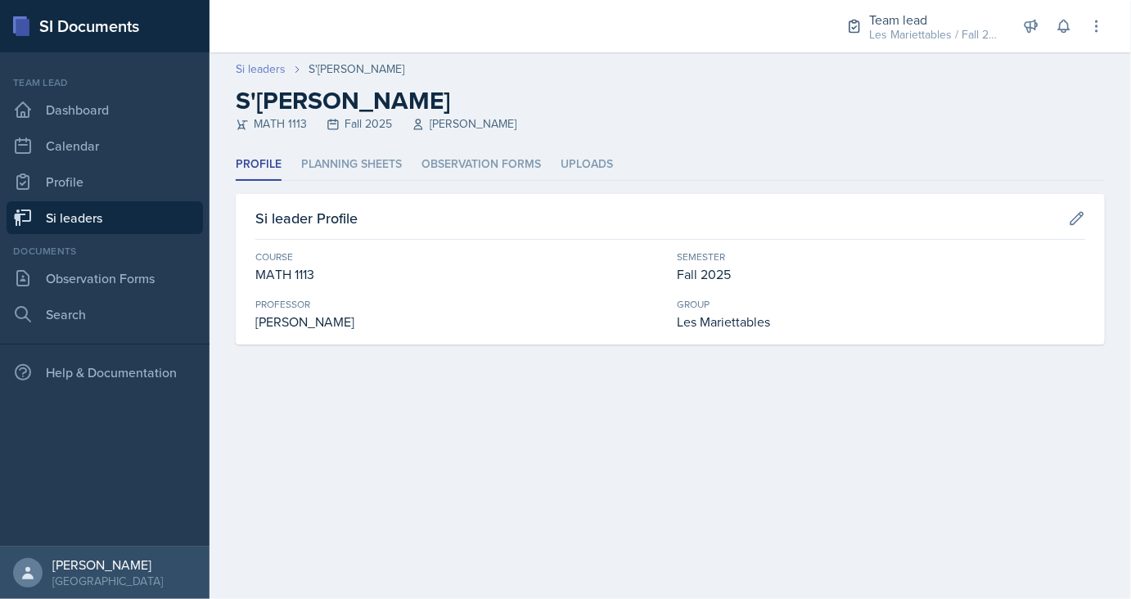
click at [273, 68] on link "Si leaders" at bounding box center [261, 69] width 50 height 17
